Goal: Obtain resource: Download file/media

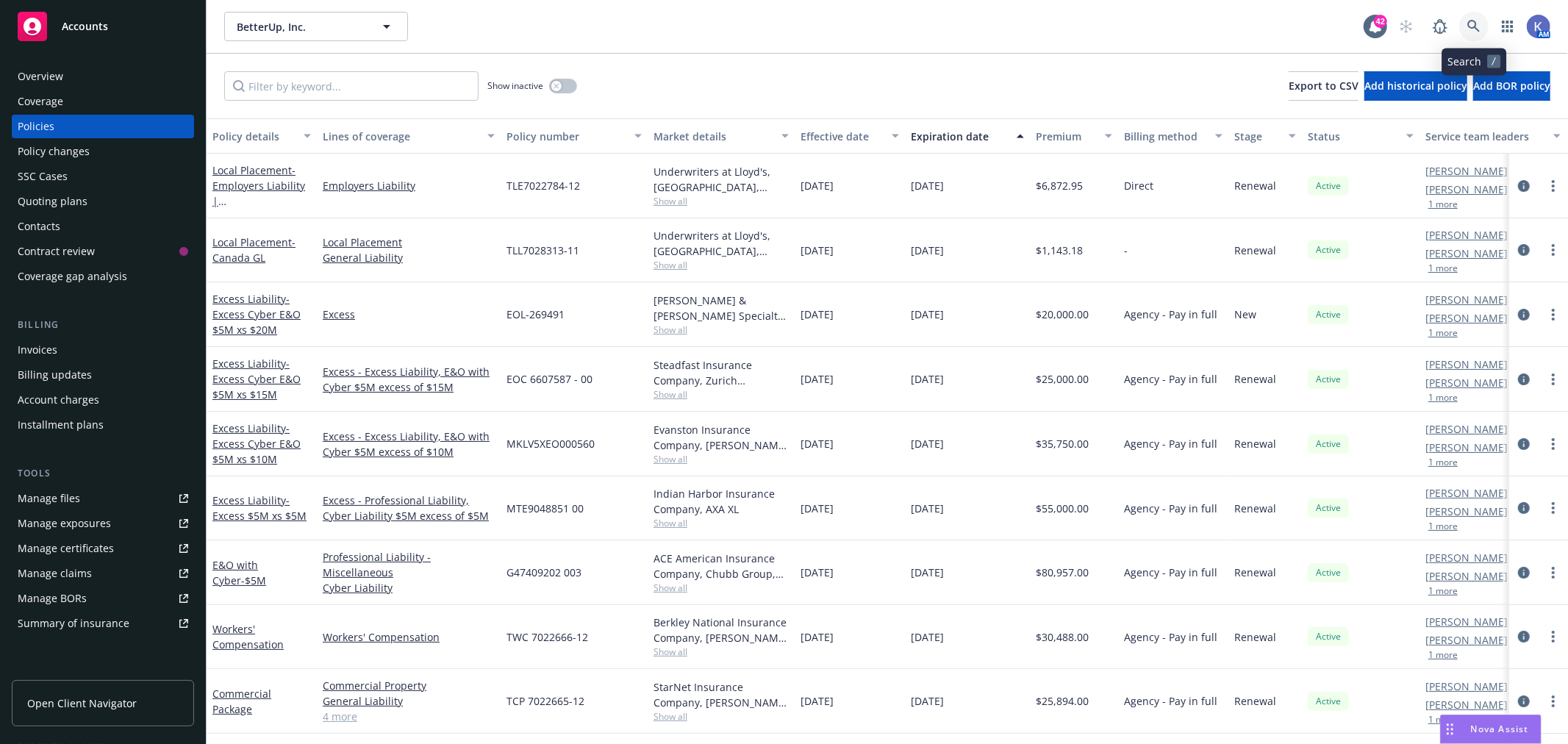
click at [1472, 27] on icon at bounding box center [1473, 27] width 13 height 13
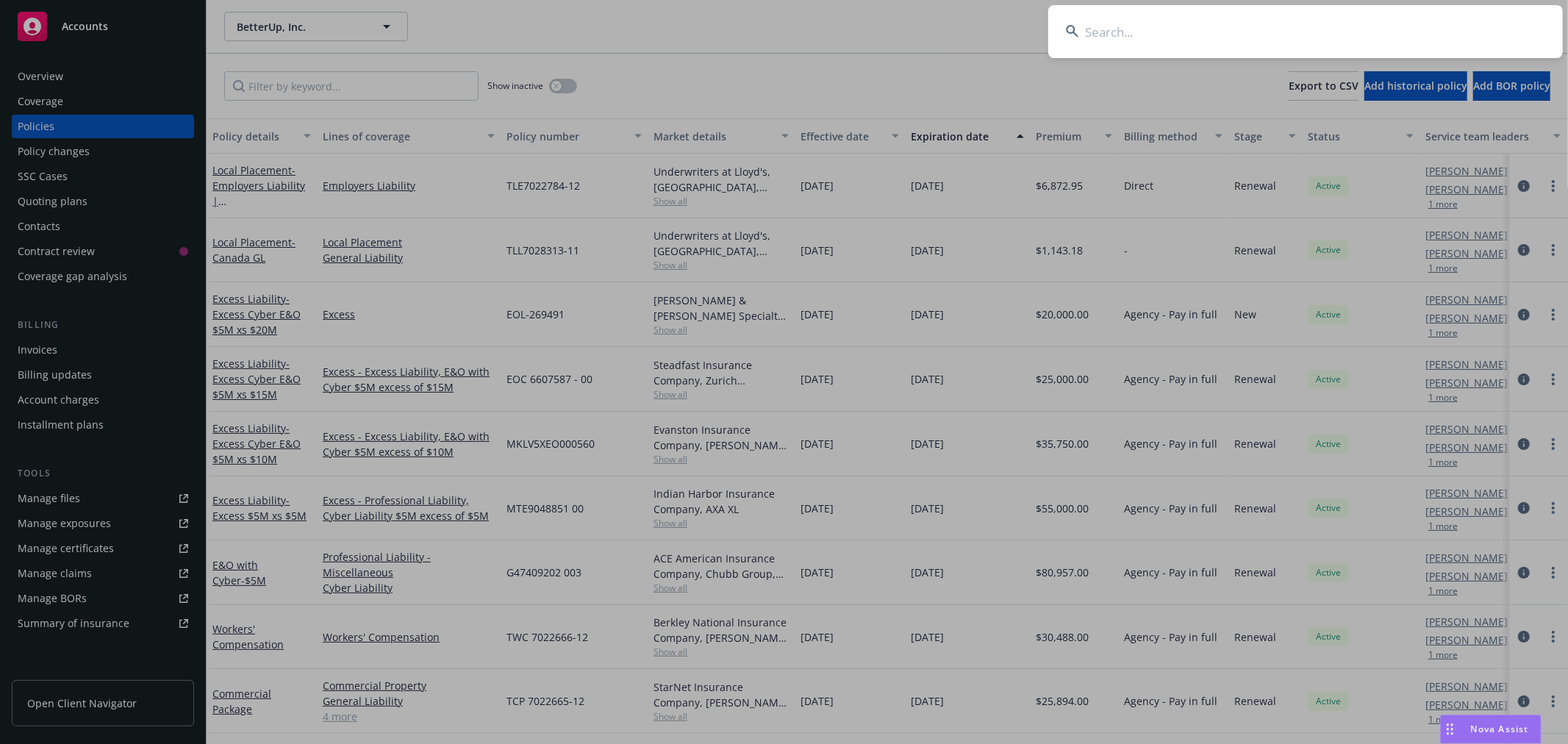
click at [1416, 33] on input at bounding box center [1305, 31] width 514 height 53
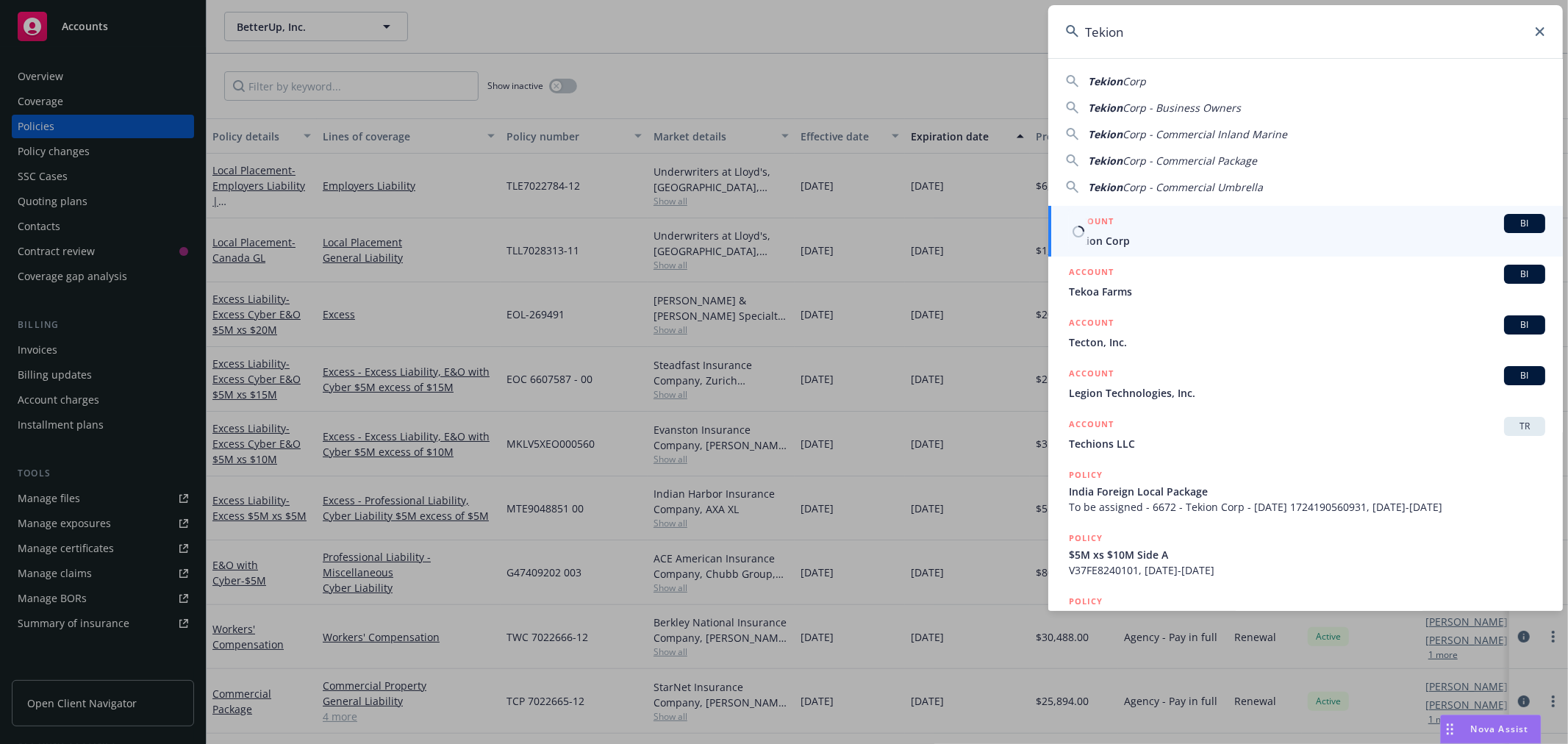
type input "Tekion"
click at [1105, 241] on span "Tekion Corp" at bounding box center [1306, 240] width 476 height 15
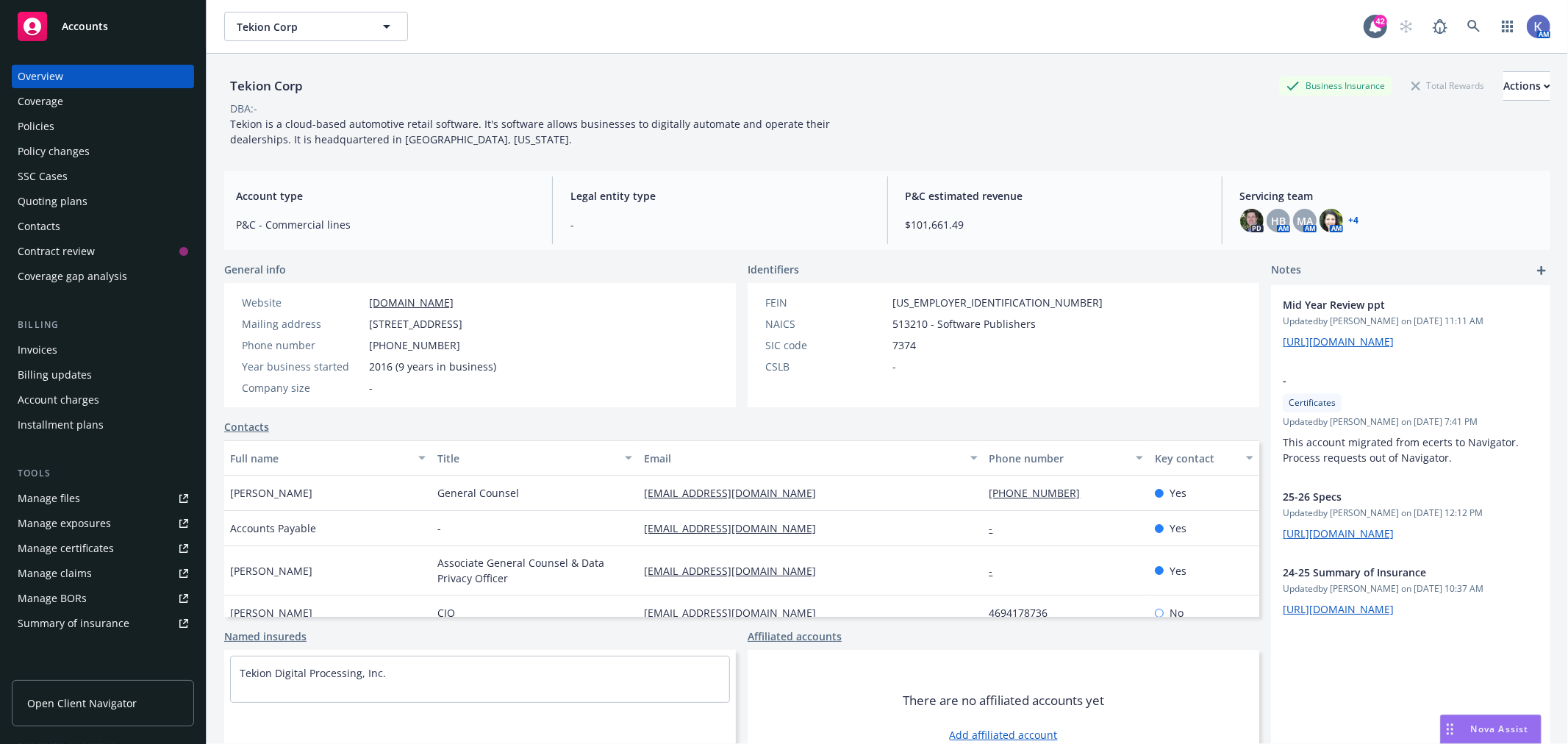
click at [101, 133] on div "Policies" at bounding box center [103, 126] width 170 height 23
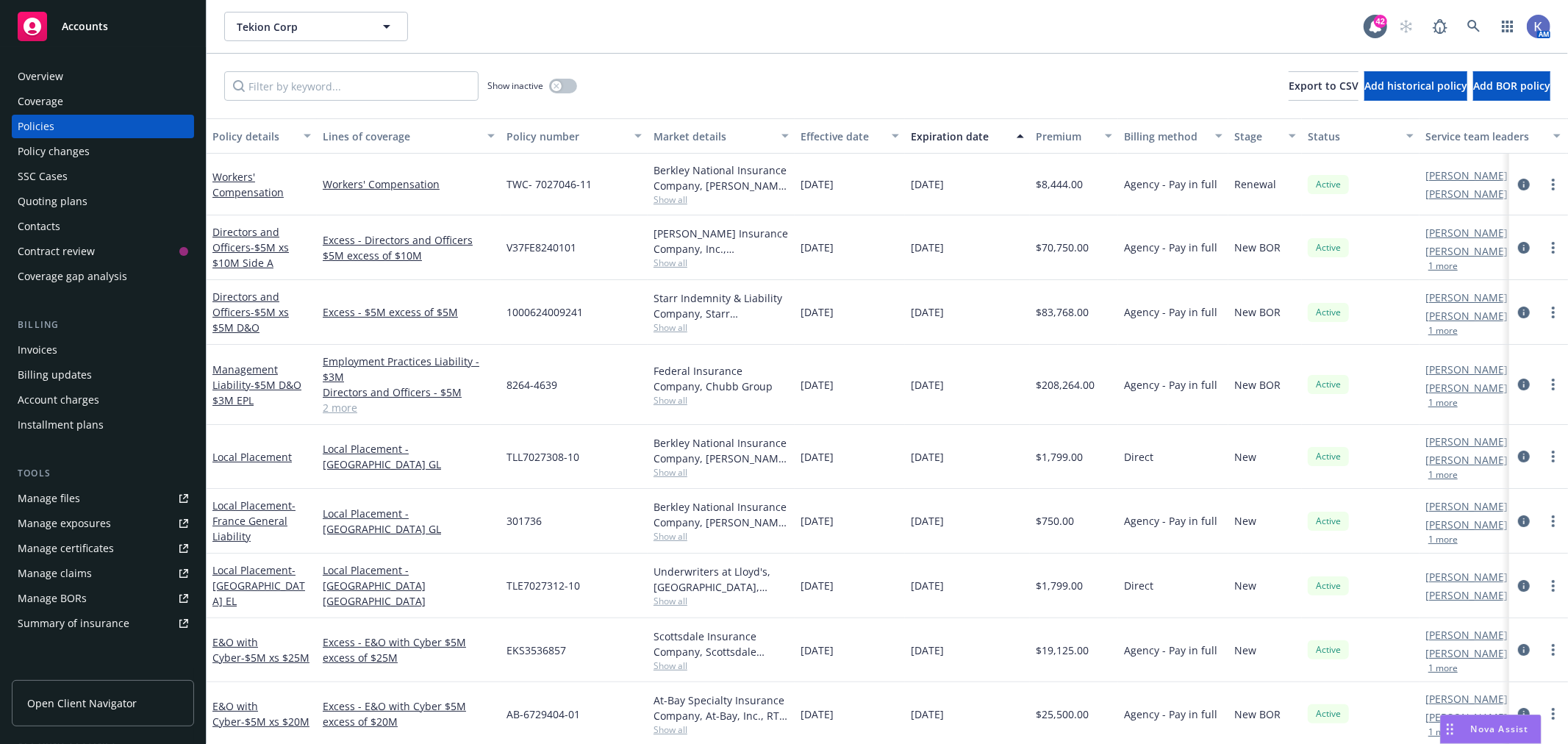
click at [679, 326] on span "Show all" at bounding box center [721, 328] width 135 height 13
click at [616, 291] on div "1000624009241" at bounding box center [574, 313] width 147 height 65
drag, startPoint x: 502, startPoint y: 385, endPoint x: 560, endPoint y: 385, distance: 58.0
click at [560, 385] on div "8264-4639" at bounding box center [574, 385] width 147 height 80
copy span "8264-4639"
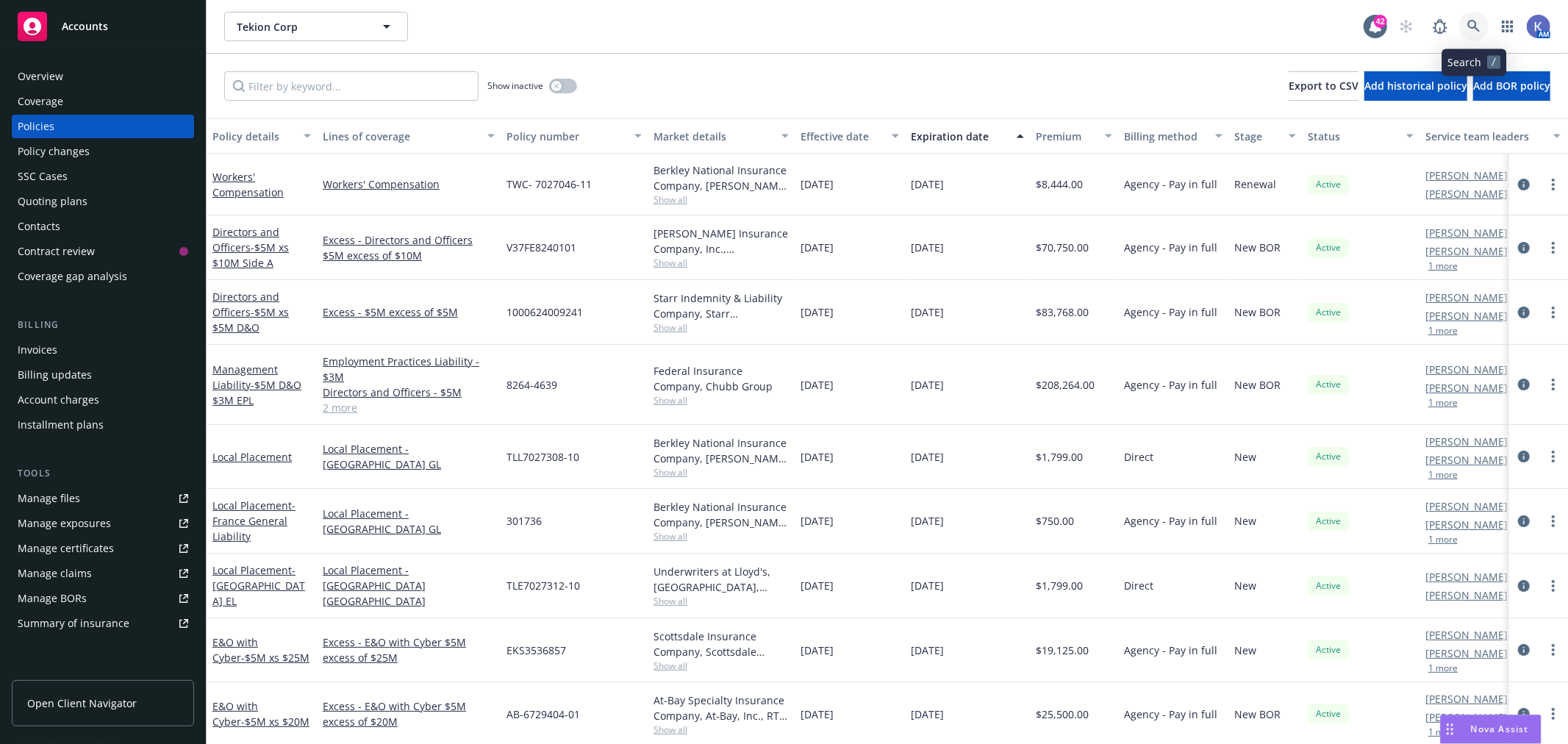
click at [1476, 26] on icon at bounding box center [1473, 27] width 13 height 13
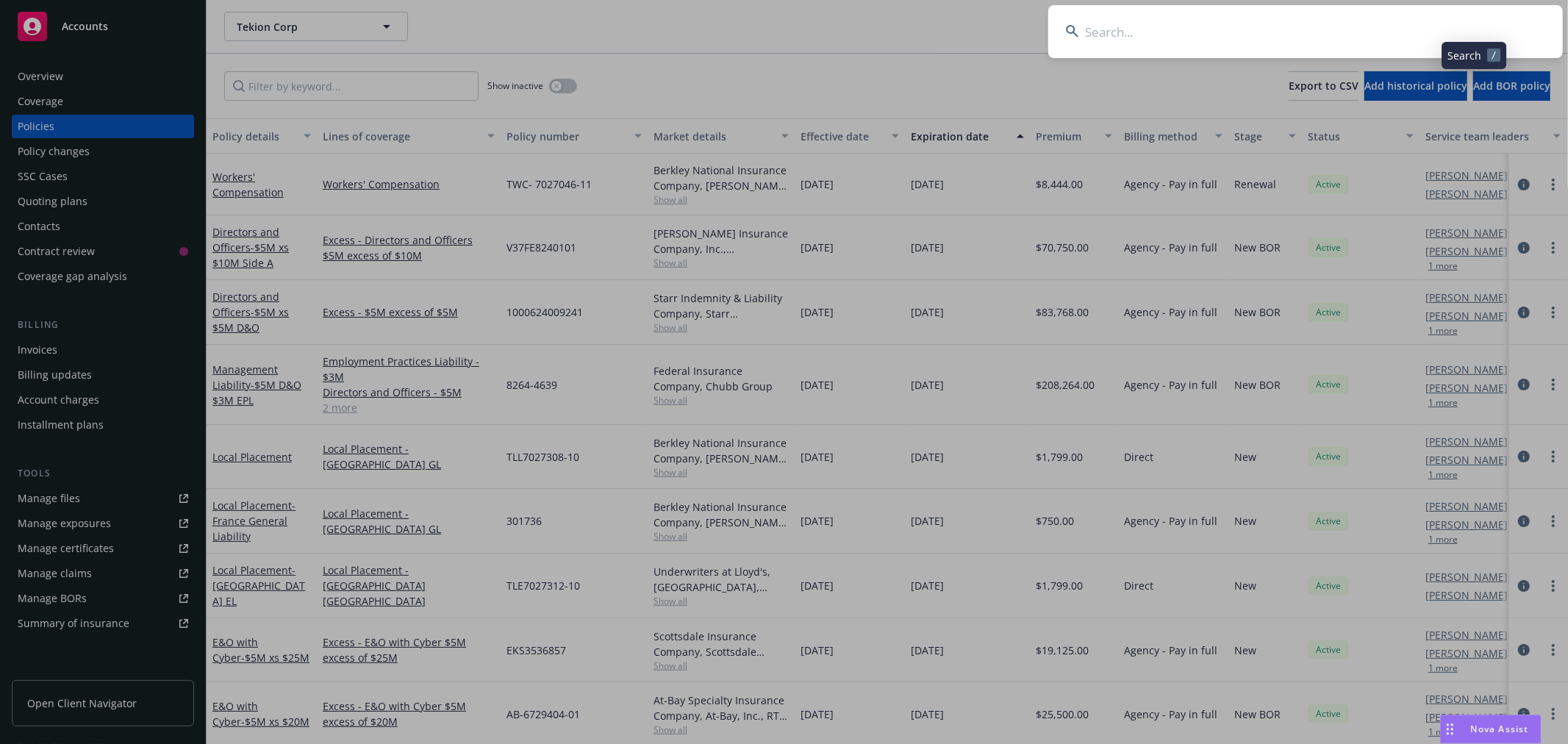
click at [1390, 28] on input at bounding box center [1305, 31] width 514 height 53
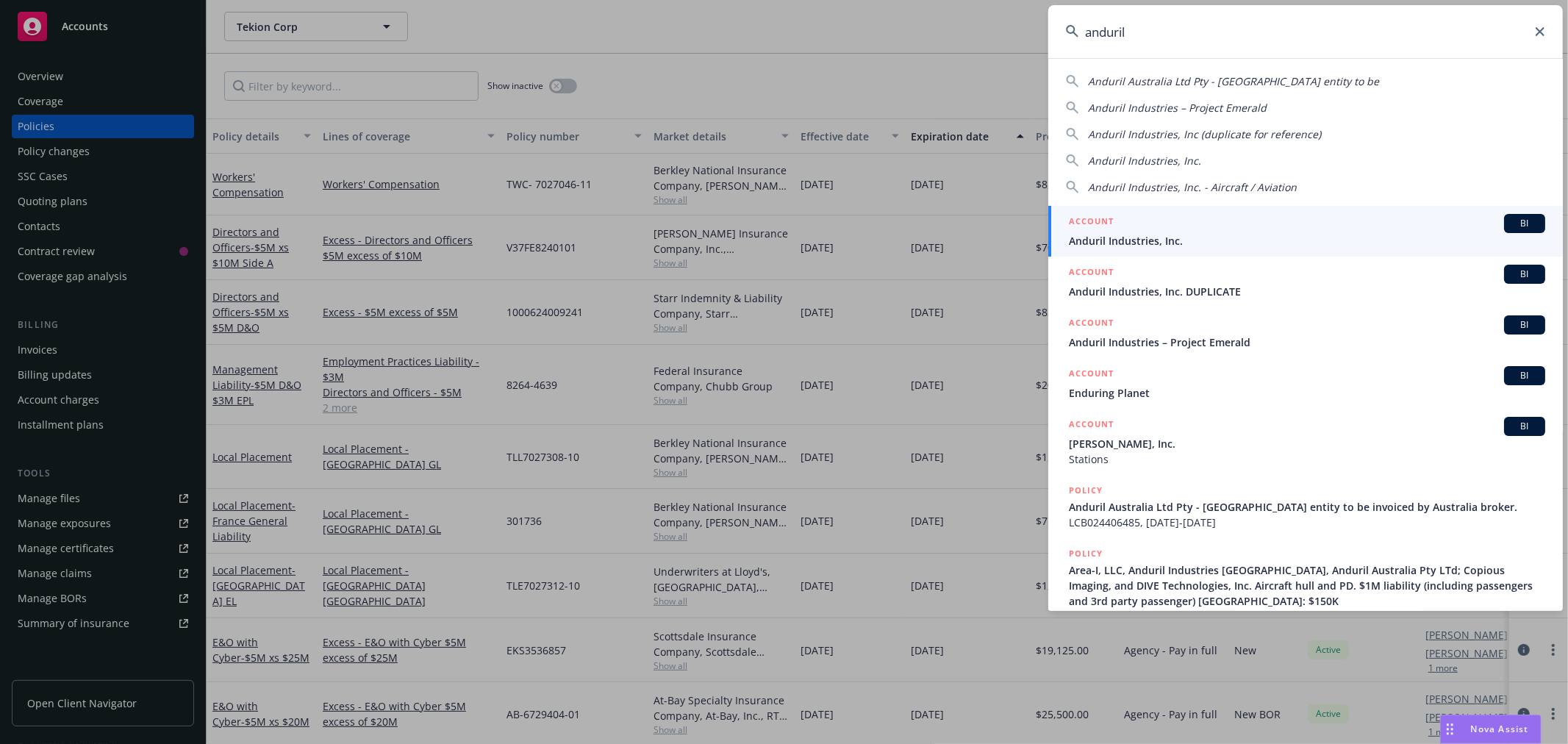
type input "anduril"
click at [1141, 238] on span "Anduril Industries, Inc." at bounding box center [1306, 240] width 476 height 15
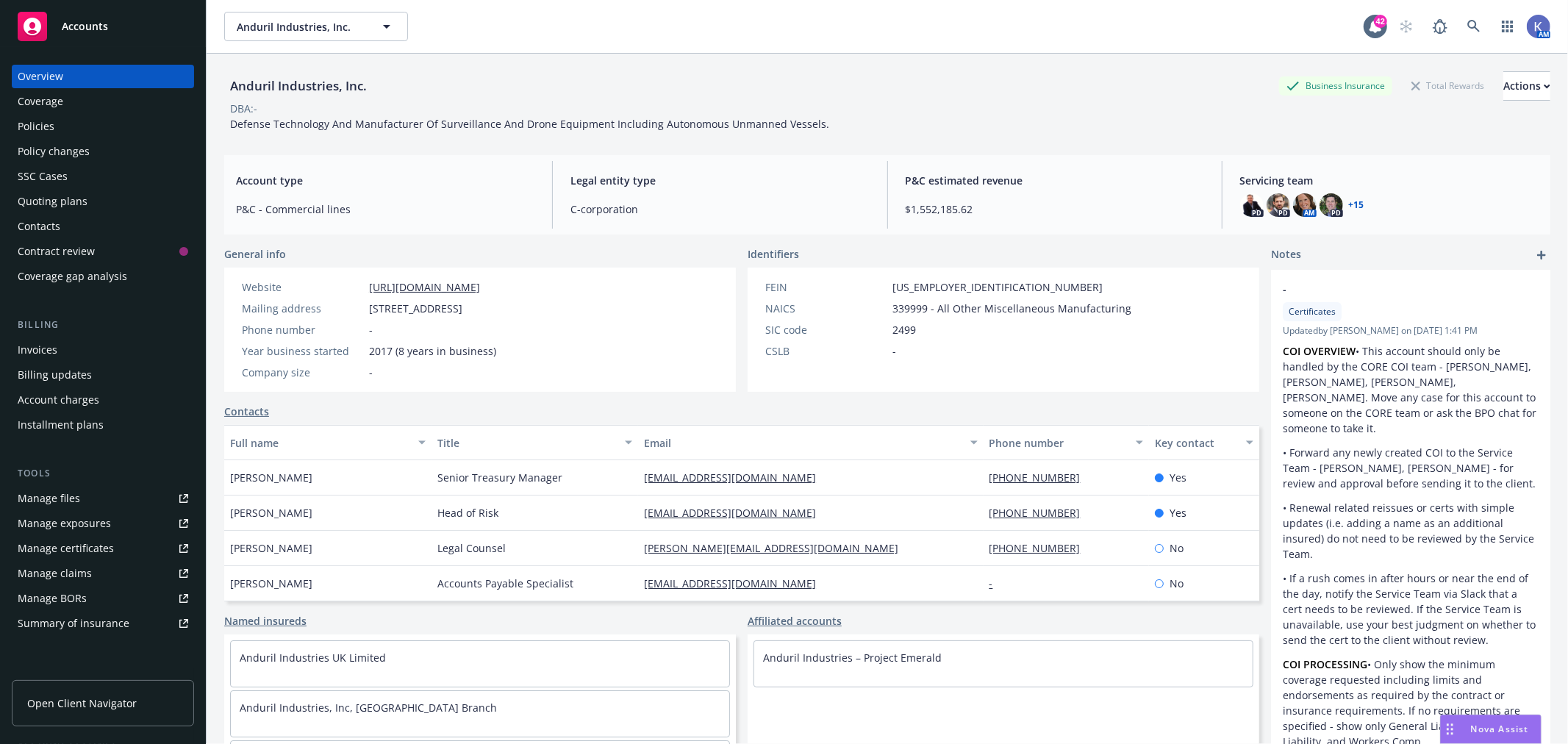
click at [76, 120] on div "Policies" at bounding box center [103, 126] width 170 height 23
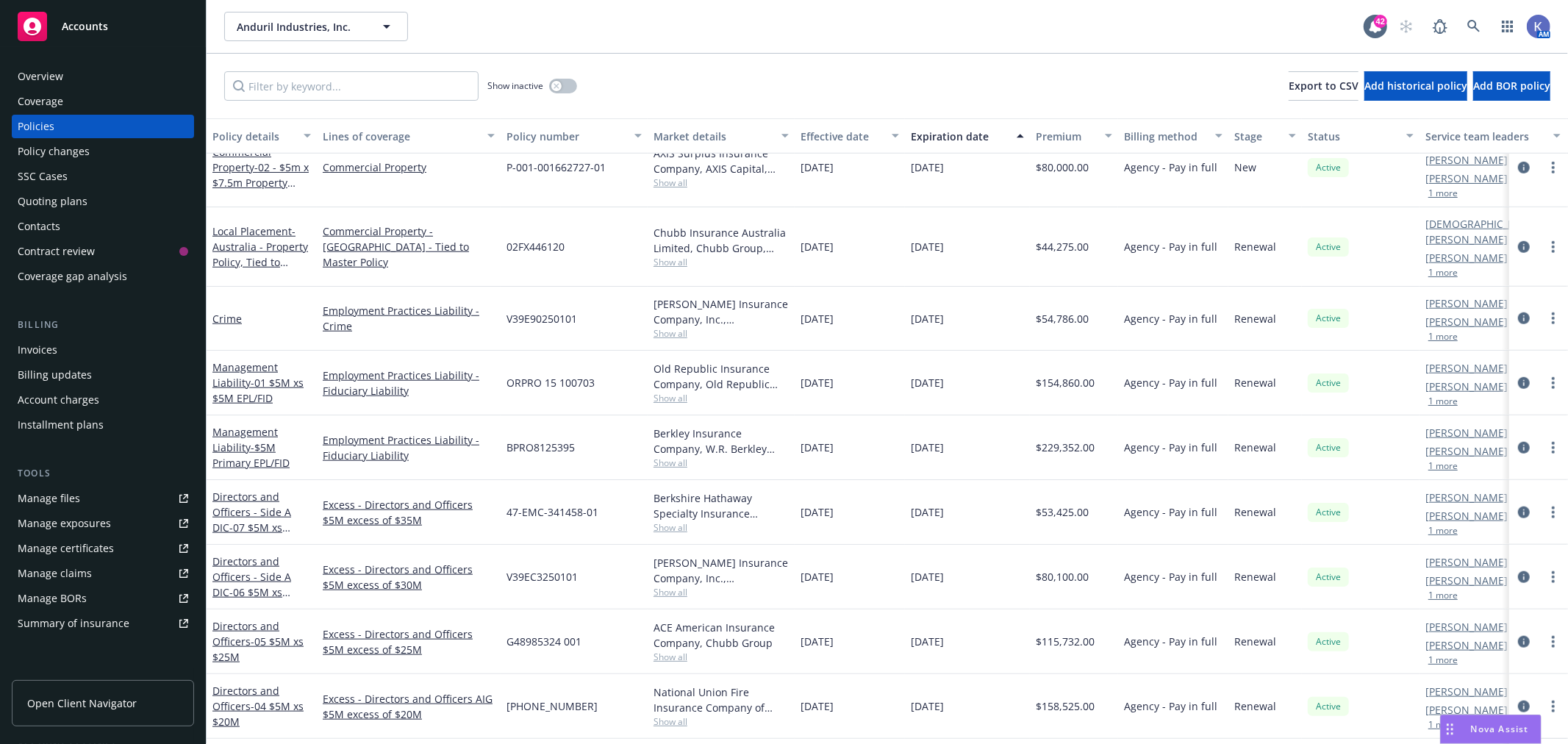
scroll to position [1224, 0]
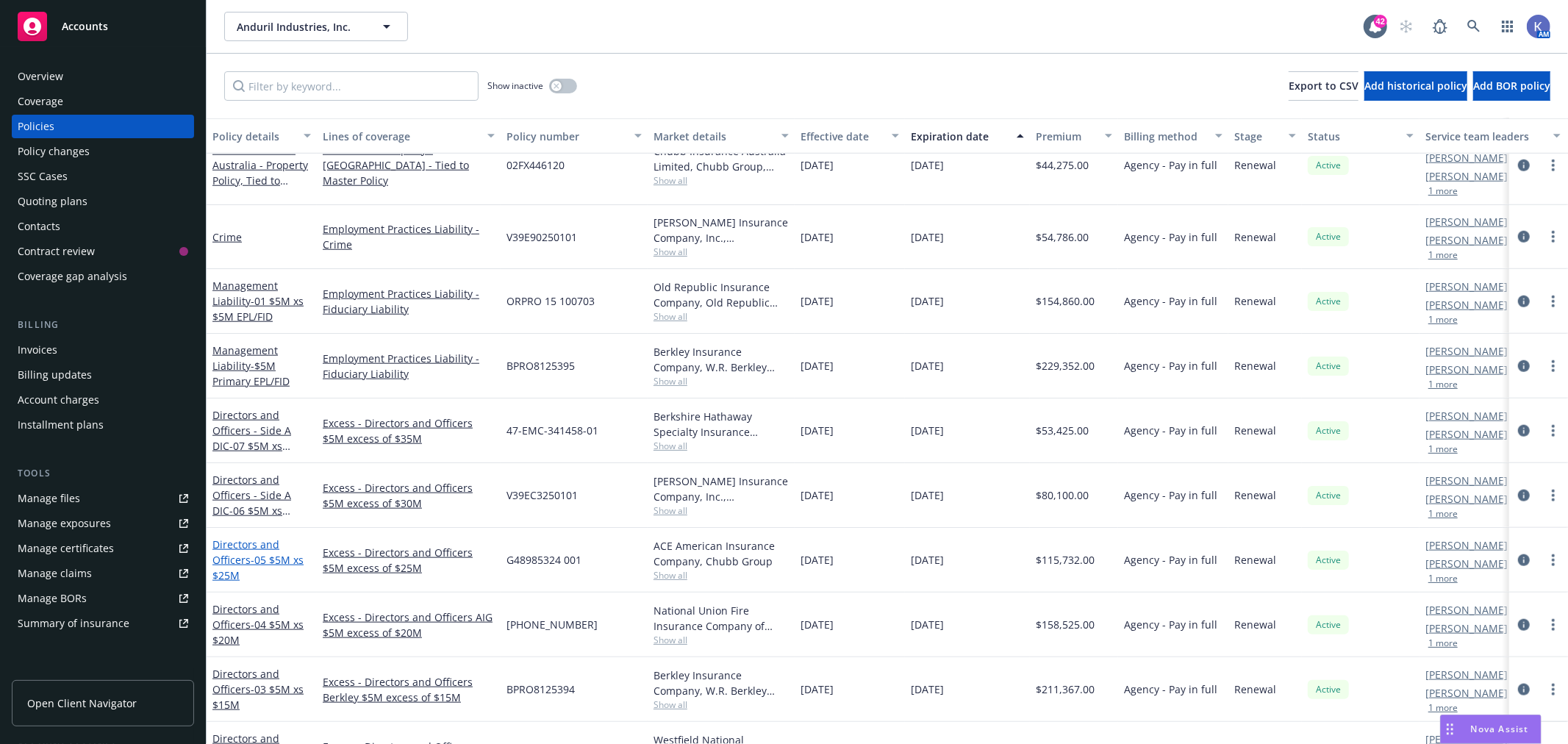
click at [258, 553] on span "- 05 $5M xs $25M" at bounding box center [257, 567] width 91 height 30
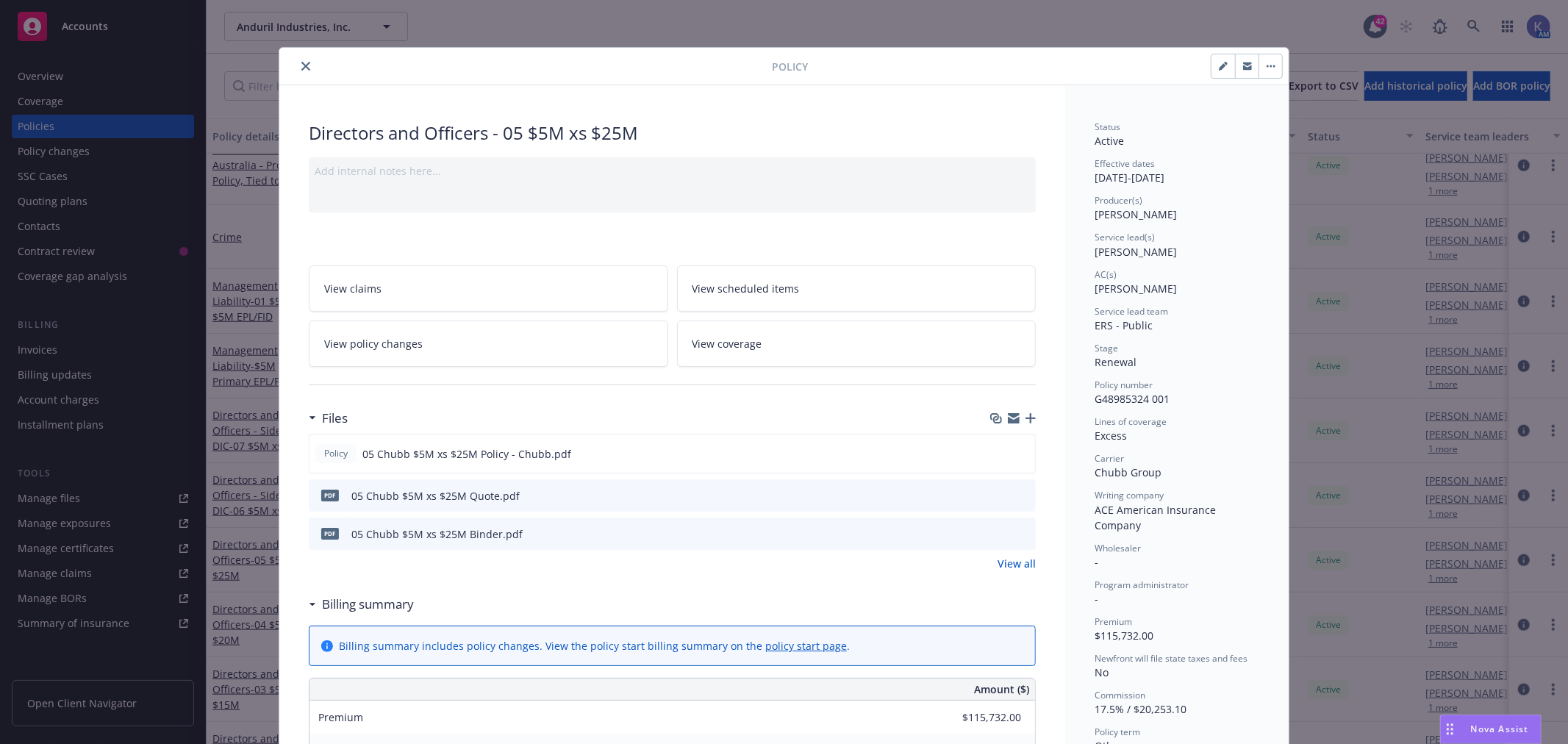
click at [993, 530] on icon "download file" at bounding box center [997, 533] width 12 height 12
click at [303, 64] on icon "close" at bounding box center [305, 66] width 9 height 9
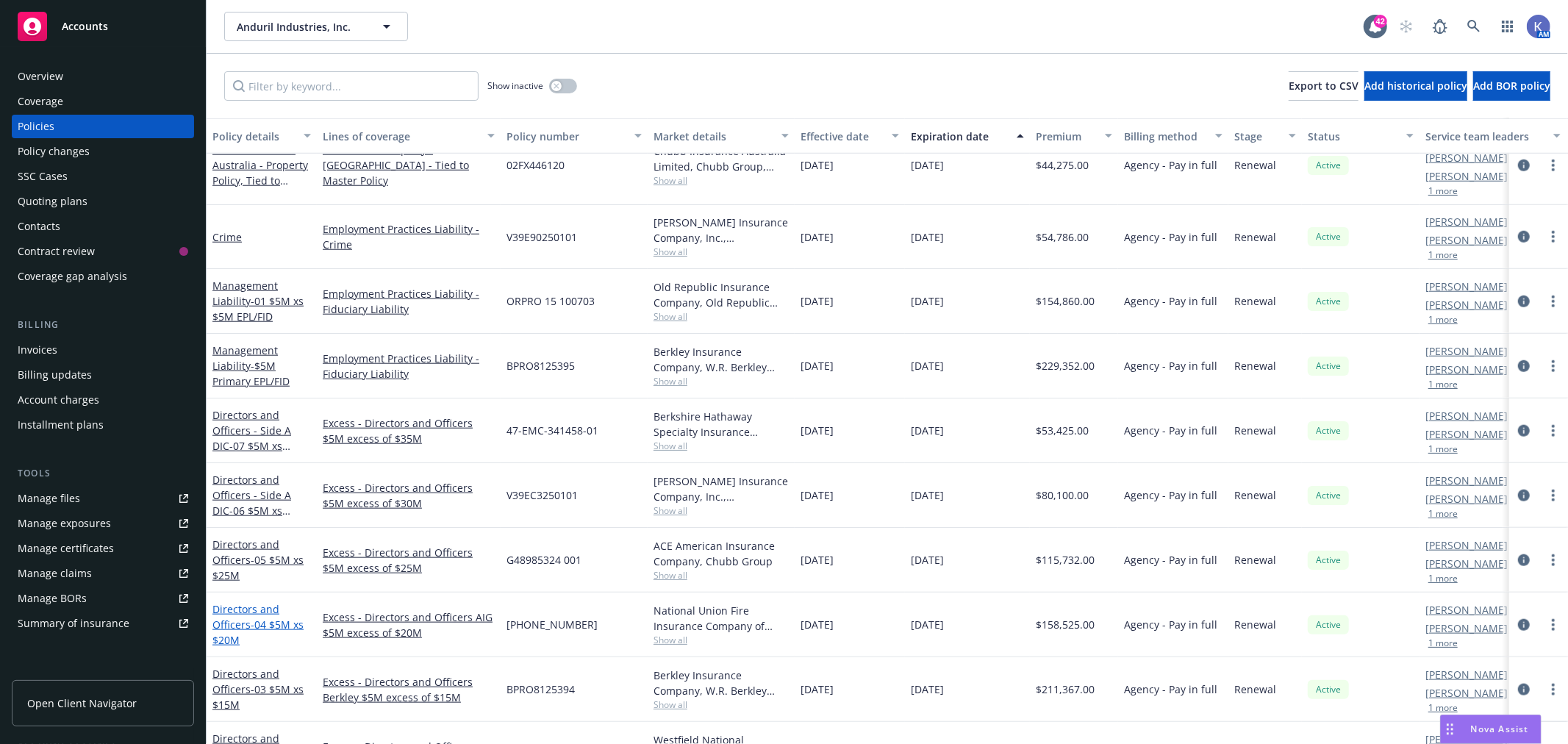
click at [288, 618] on span "- 04 $5M xs $20M" at bounding box center [257, 632] width 91 height 30
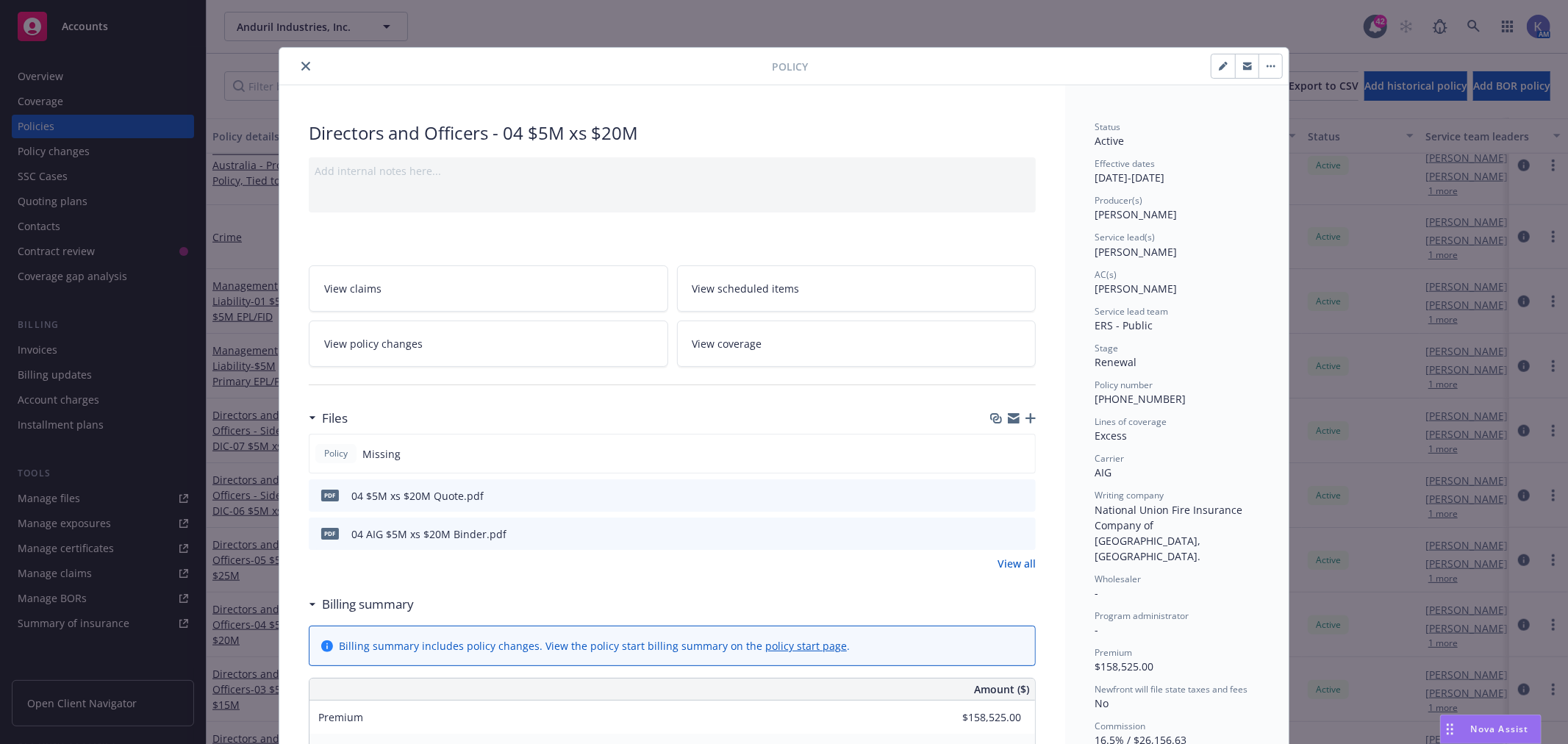
click at [993, 532] on icon "download file" at bounding box center [998, 531] width 10 height 9
click at [301, 67] on icon "close" at bounding box center [305, 66] width 9 height 9
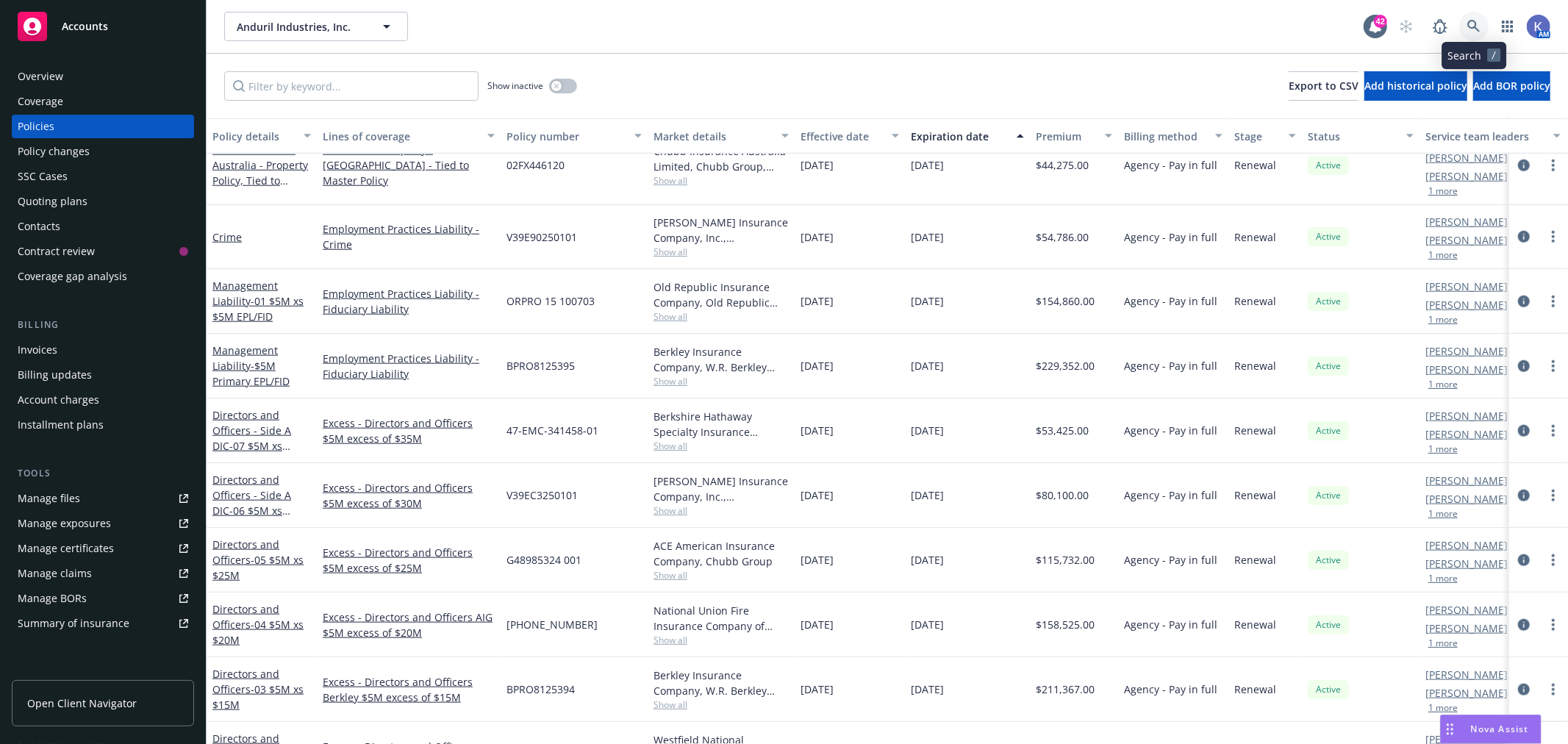
click at [1473, 23] on icon at bounding box center [1473, 27] width 13 height 13
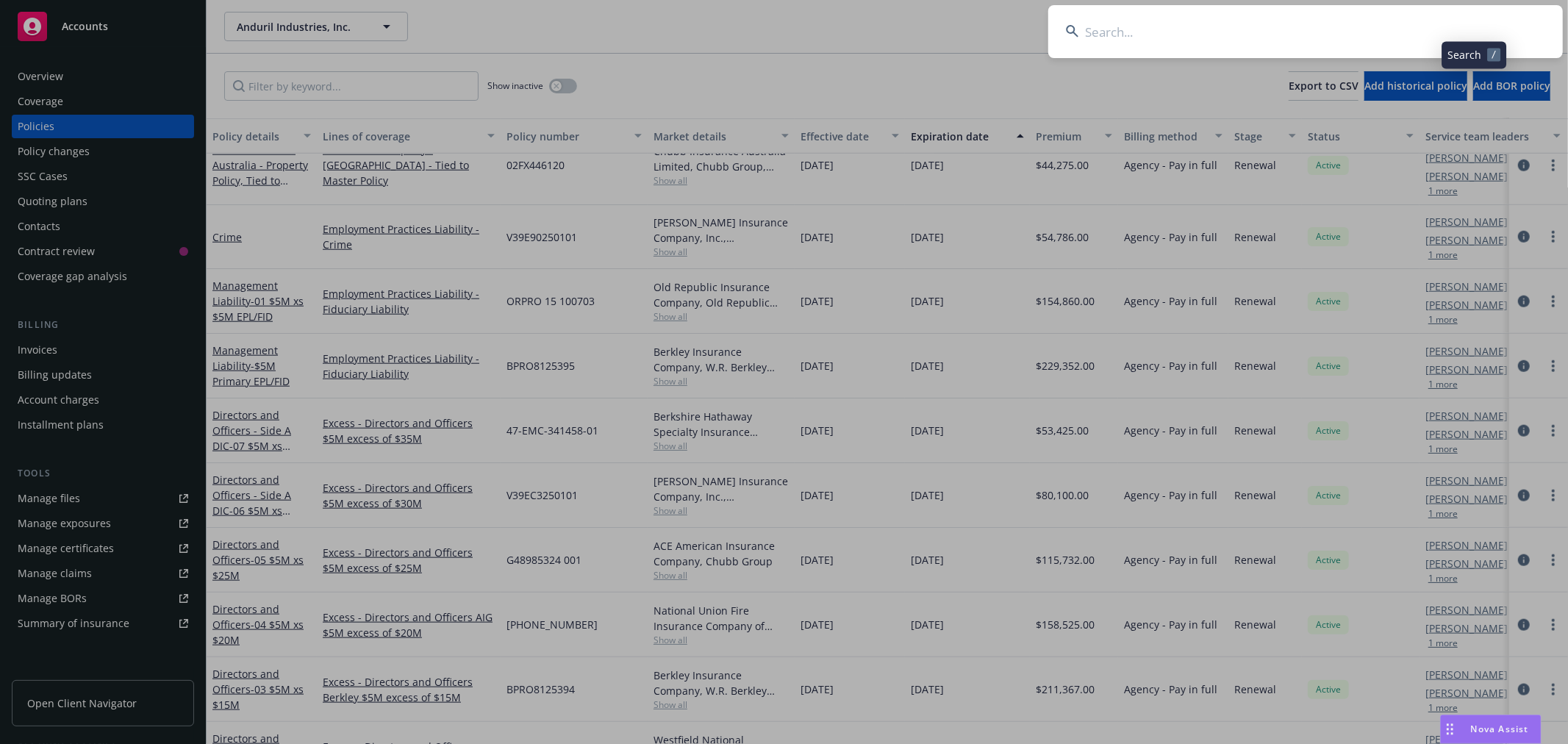
click at [1436, 22] on input at bounding box center [1305, 31] width 514 height 53
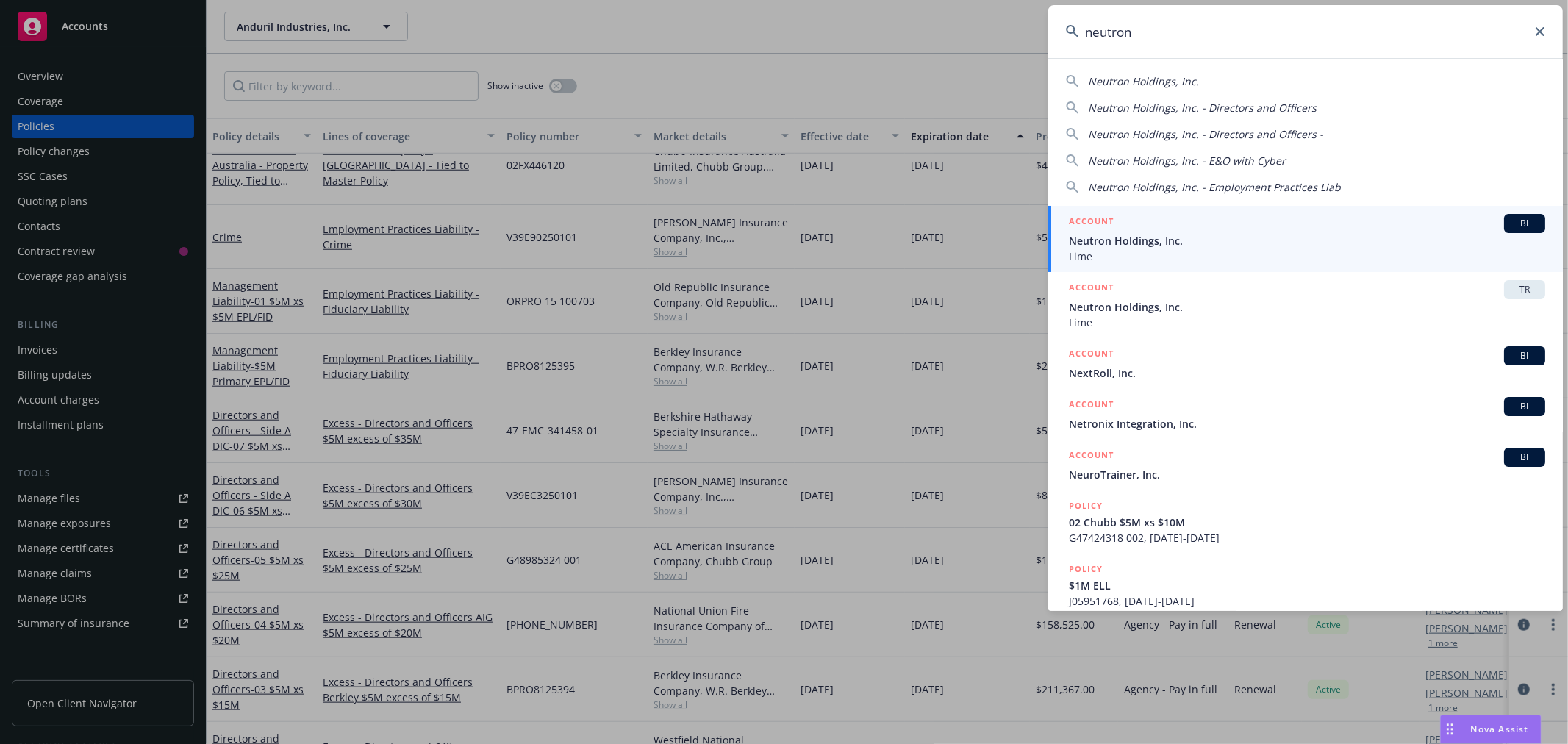
type input "neutron"
click at [1099, 237] on span "Neutron Holdings, Inc." at bounding box center [1306, 240] width 476 height 15
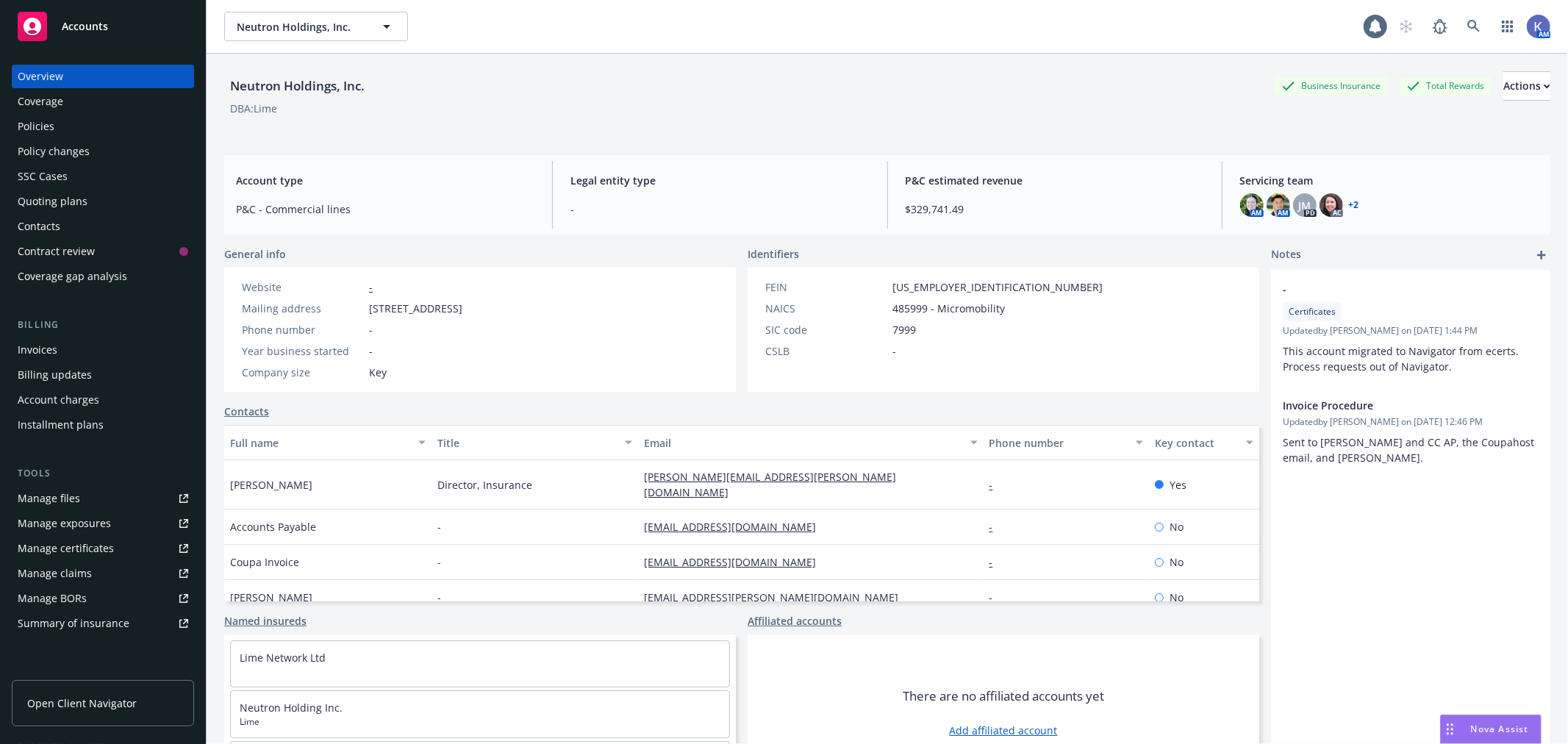
click at [96, 128] on div "Policies" at bounding box center [103, 126] width 170 height 23
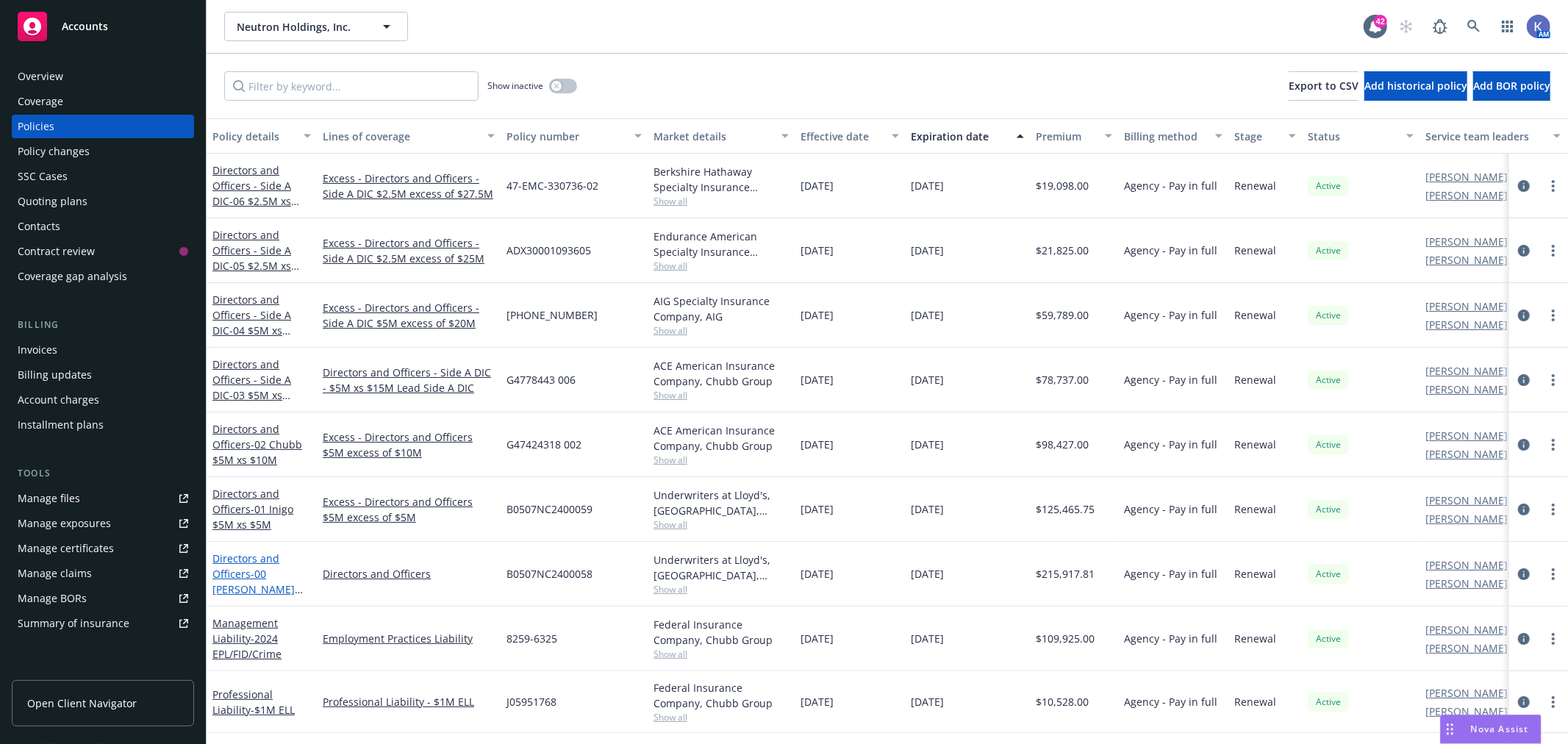
click at [251, 574] on span "- 00 [PERSON_NAME] $5M Primary" at bounding box center [257, 589] width 91 height 45
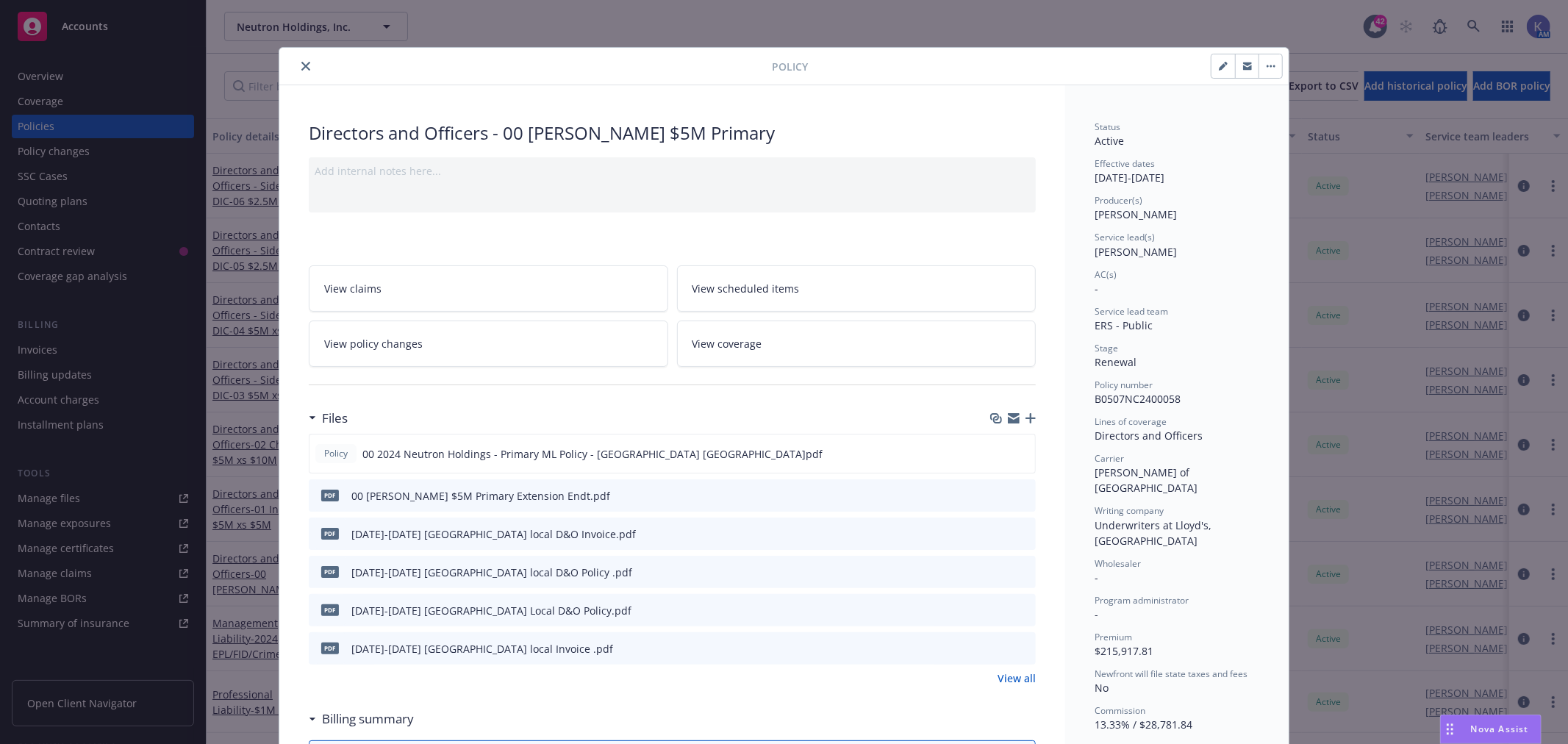
click at [299, 71] on button "close" at bounding box center [306, 66] width 18 height 18
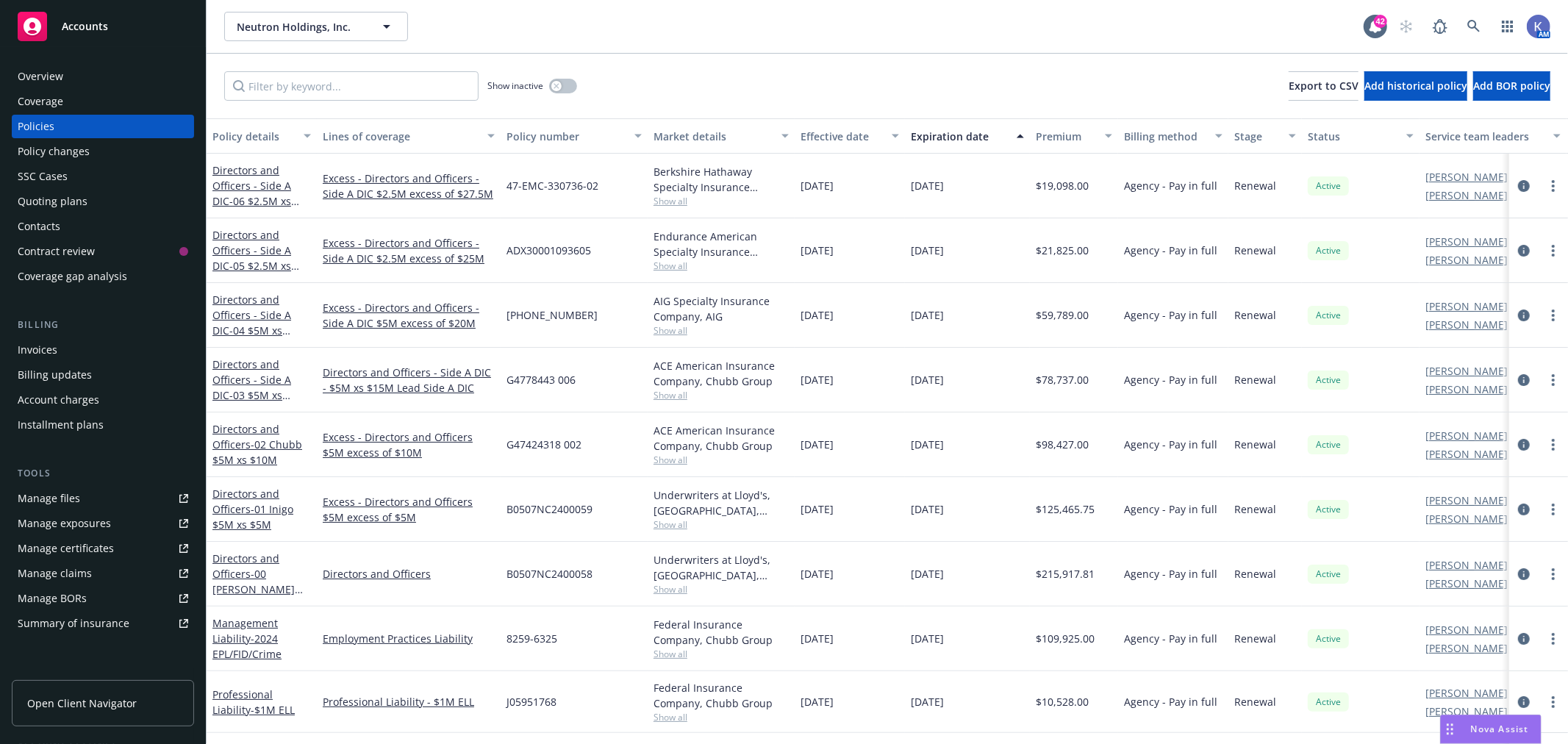
click at [298, 63] on div "Show inactive Export to CSV Add historical policy Add BOR policy" at bounding box center [887, 86] width 1362 height 65
click at [1472, 20] on icon at bounding box center [1473, 27] width 13 height 13
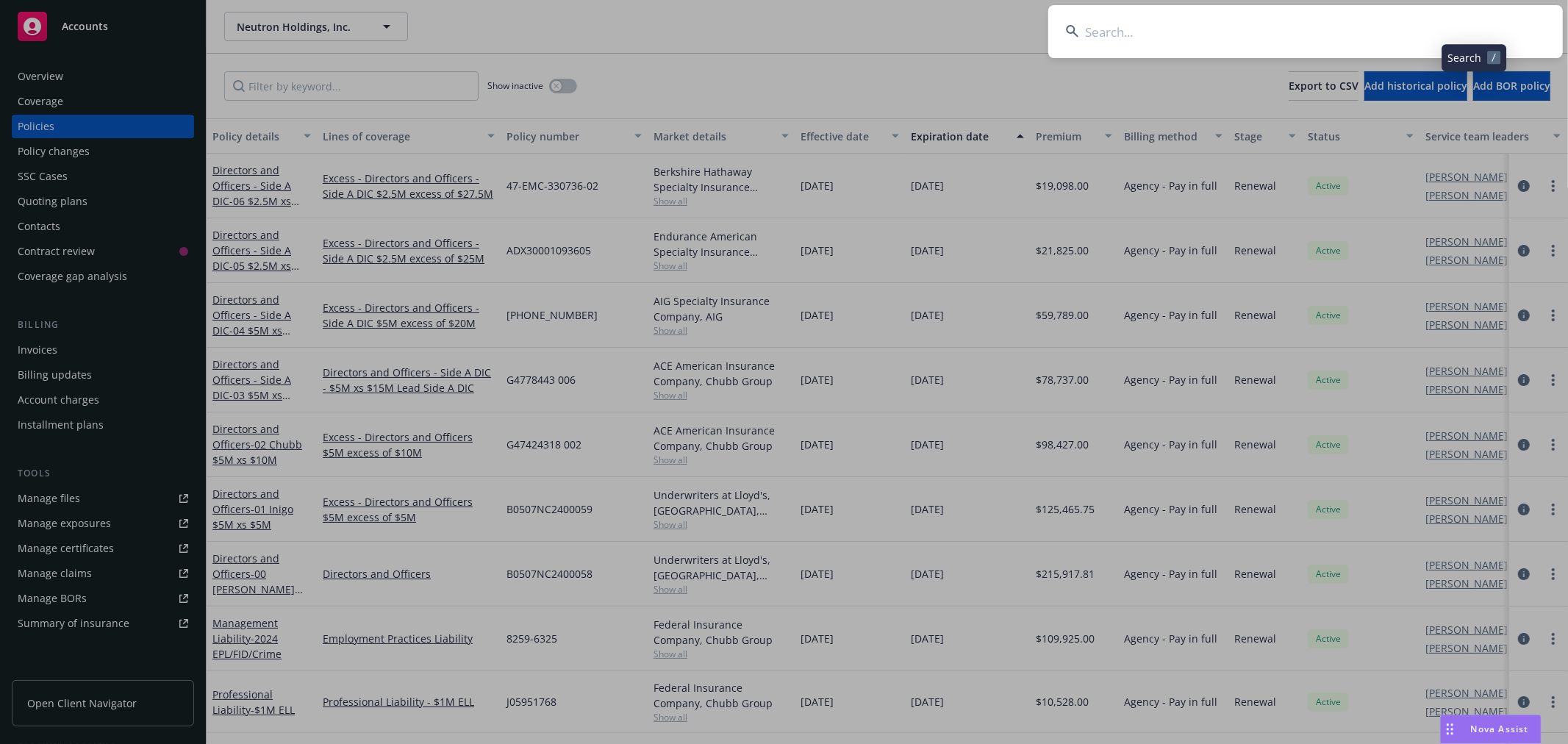
click at [1422, 30] on input at bounding box center [1305, 31] width 514 height 53
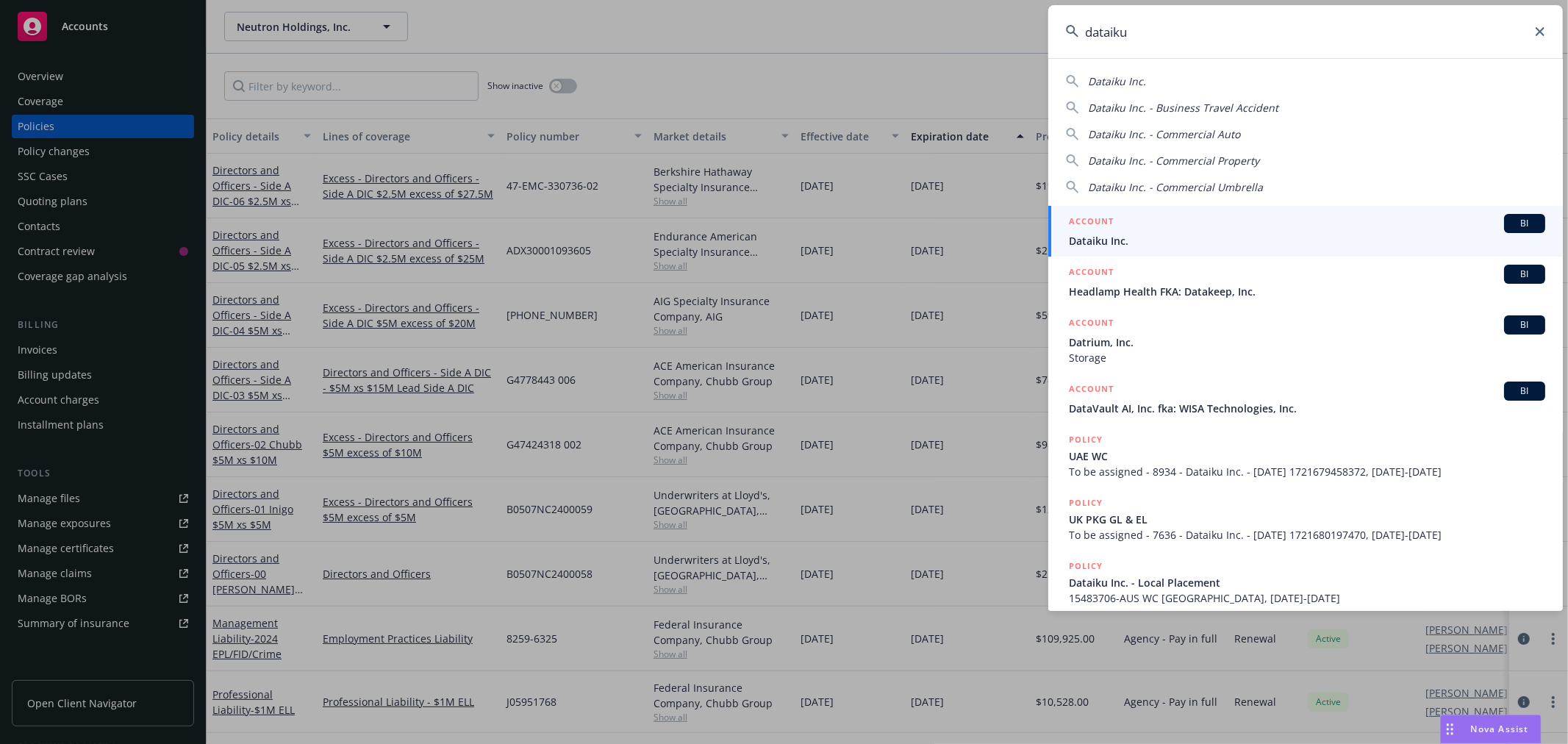
type input "dataiku"
click at [1092, 238] on span "Dataiku Inc." at bounding box center [1306, 240] width 476 height 15
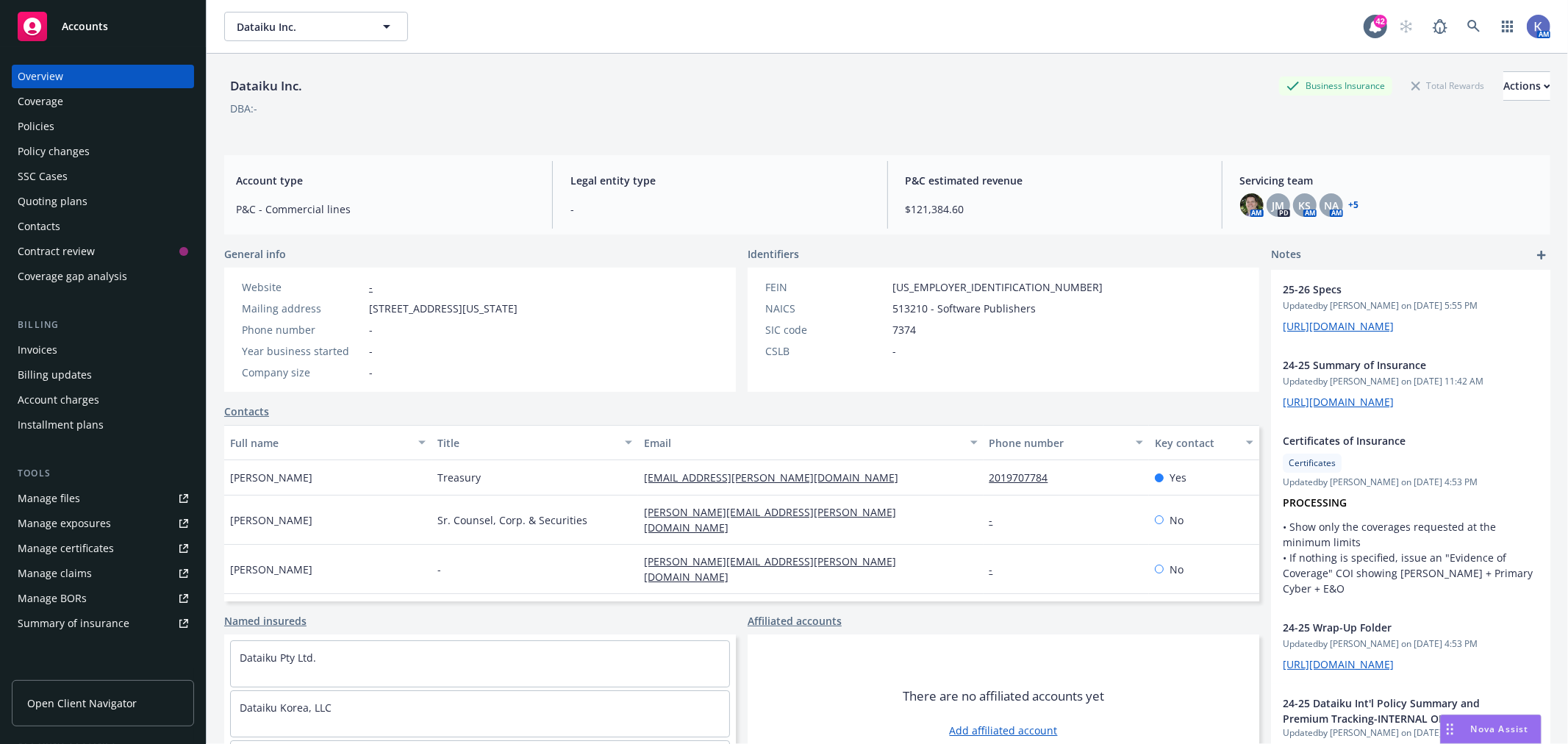
click at [33, 119] on div "Policies" at bounding box center [36, 126] width 37 height 23
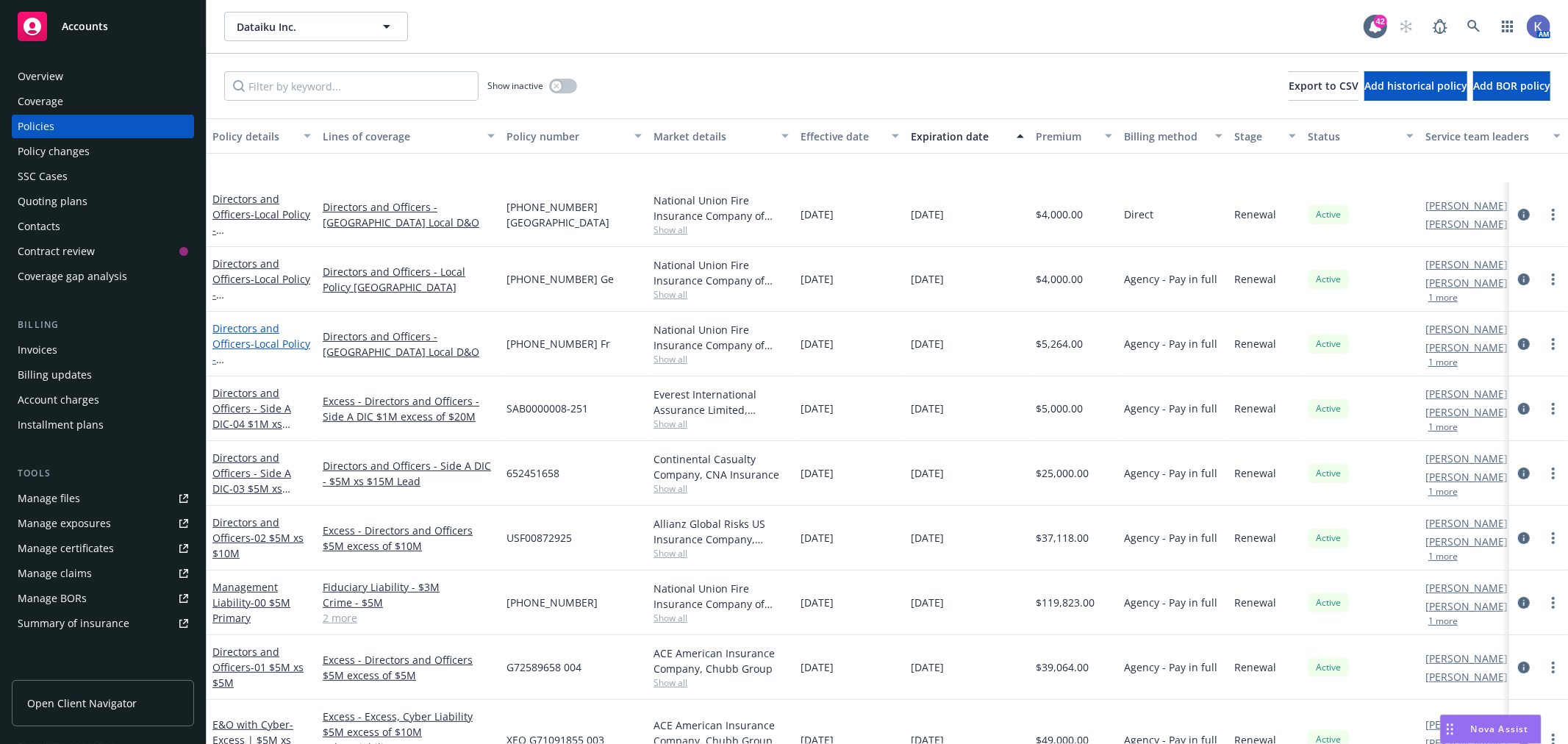
scroll to position [408, 0]
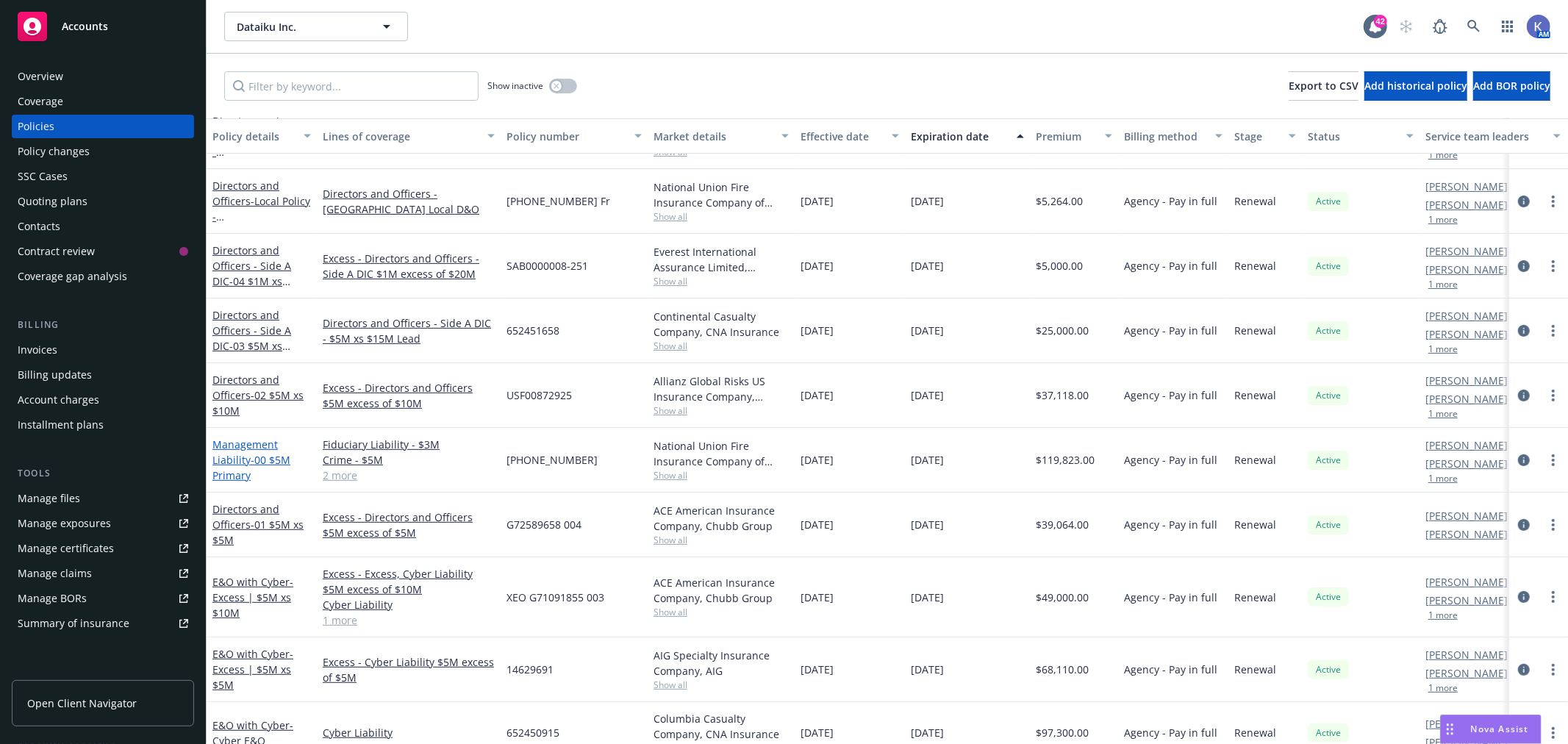
click at [246, 463] on link "Management Liability - 00 $5M Primary" at bounding box center [251, 460] width 78 height 45
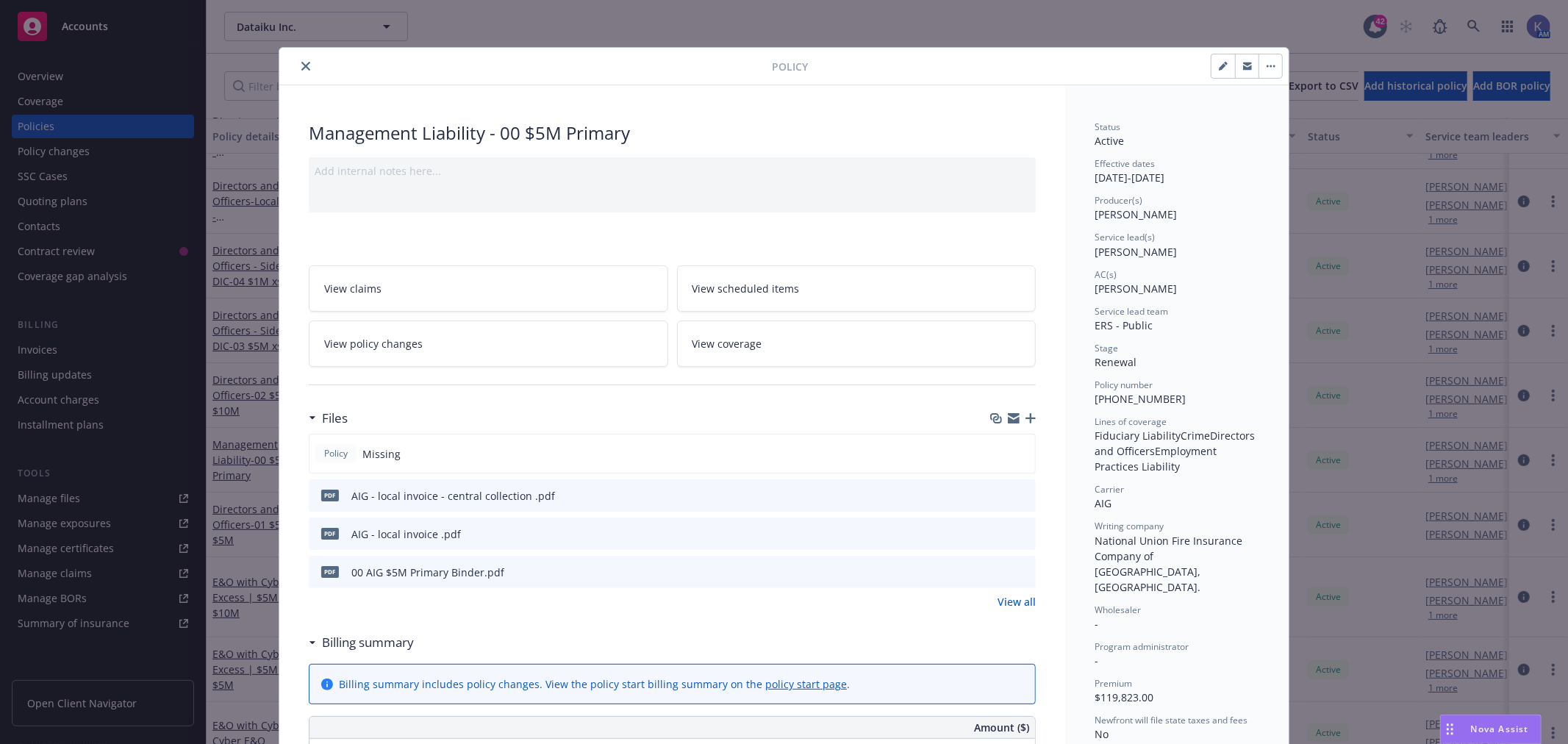
click at [301, 63] on icon "close" at bounding box center [305, 66] width 9 height 9
